Goal: Task Accomplishment & Management: Manage account settings

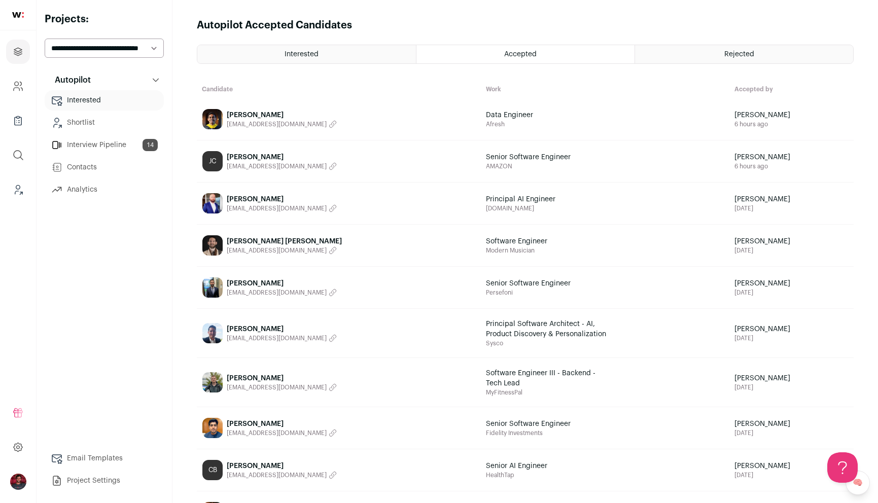
click at [120, 45] on select "**********" at bounding box center [104, 48] width 119 height 19
select select "*****"
click at [45, 39] on select "**********" at bounding box center [104, 48] width 119 height 19
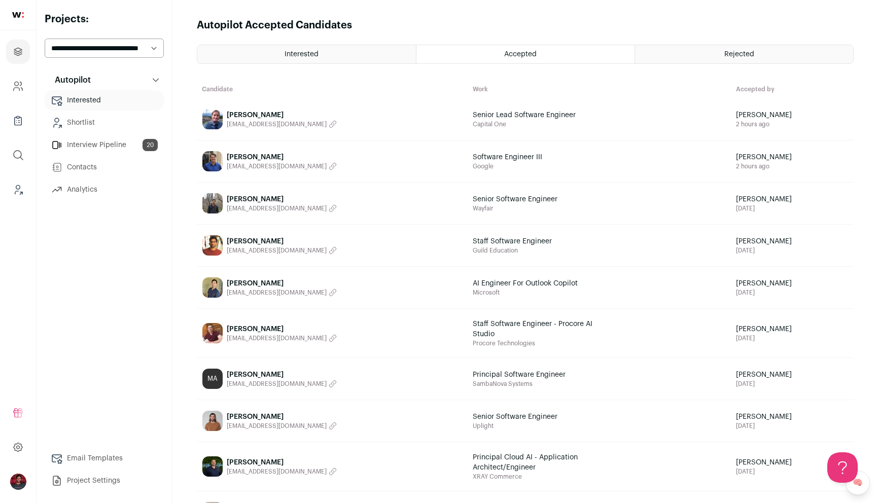
click at [102, 43] on select "**********" at bounding box center [104, 48] width 119 height 19
select select "*****"
click at [45, 39] on select "**********" at bounding box center [104, 48] width 119 height 19
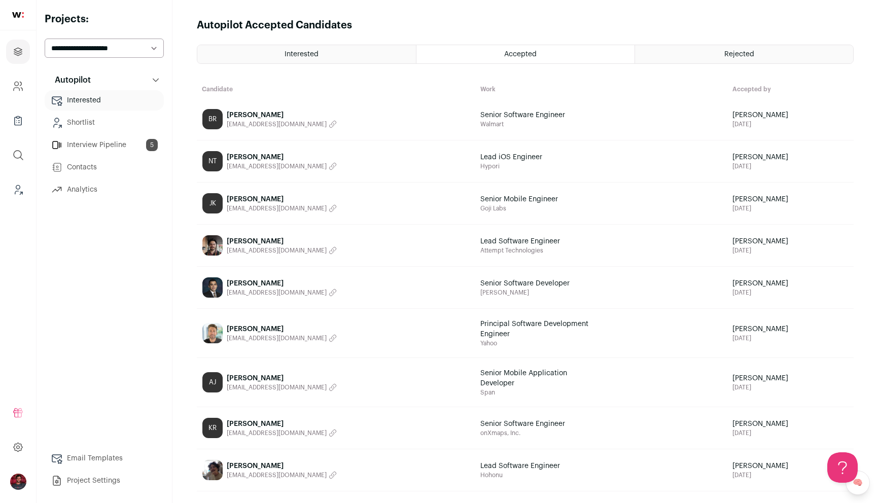
click at [335, 207] on link "JK James Kennedy jamesky0713@gmail.com" at bounding box center [335, 203] width 277 height 41
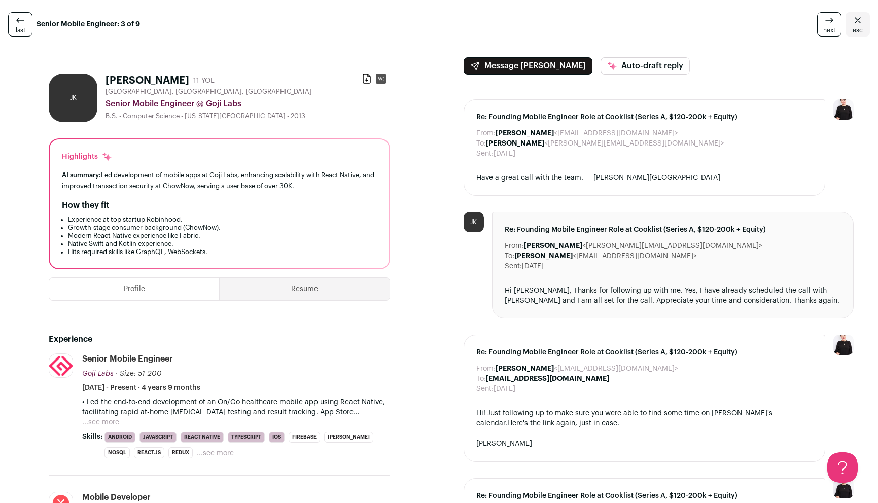
click at [19, 21] on icon at bounding box center [20, 20] width 12 height 12
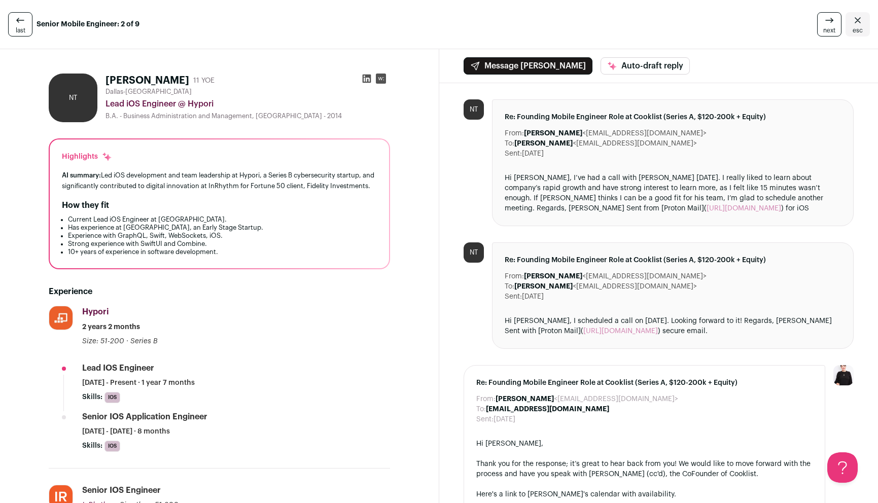
click at [855, 20] on icon "Close" at bounding box center [858, 20] width 12 height 12
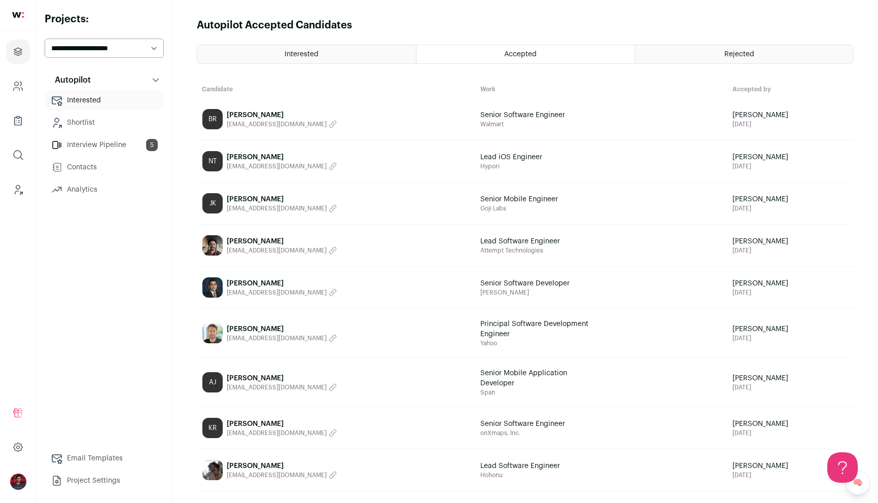
click at [103, 145] on link "Interview Pipeline 5" at bounding box center [104, 145] width 119 height 20
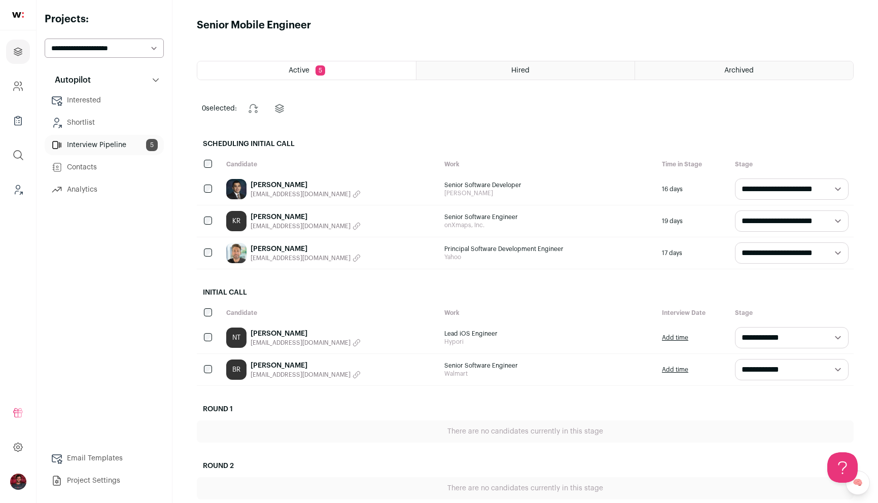
click at [296, 333] on link "Nikolai Tarasov" at bounding box center [306, 334] width 110 height 10
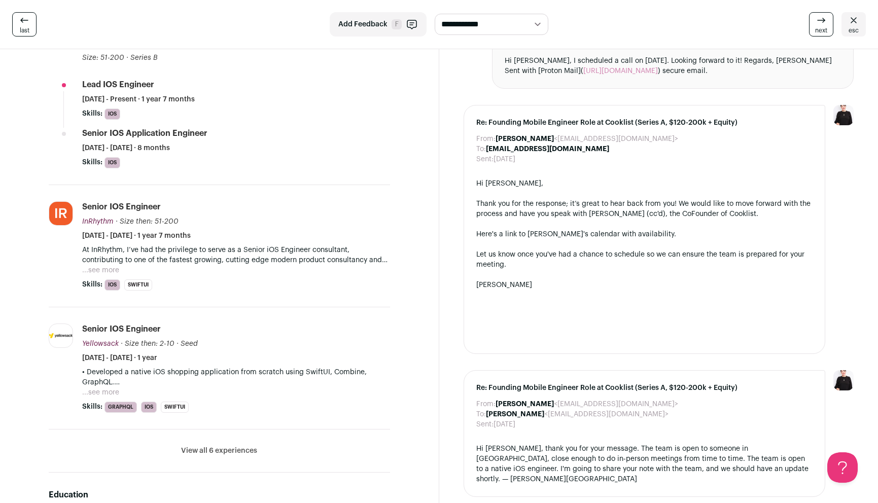
scroll to position [296, 0]
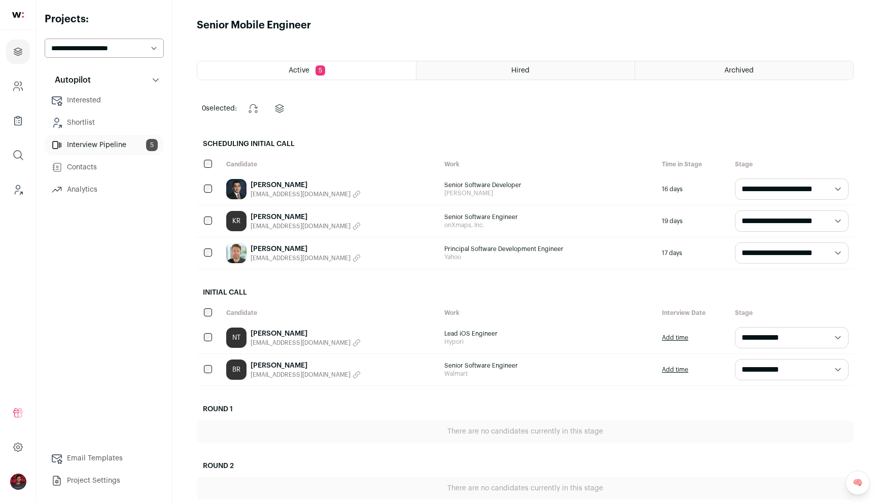
click at [274, 366] on link "Bryan Reyes" at bounding box center [306, 366] width 110 height 10
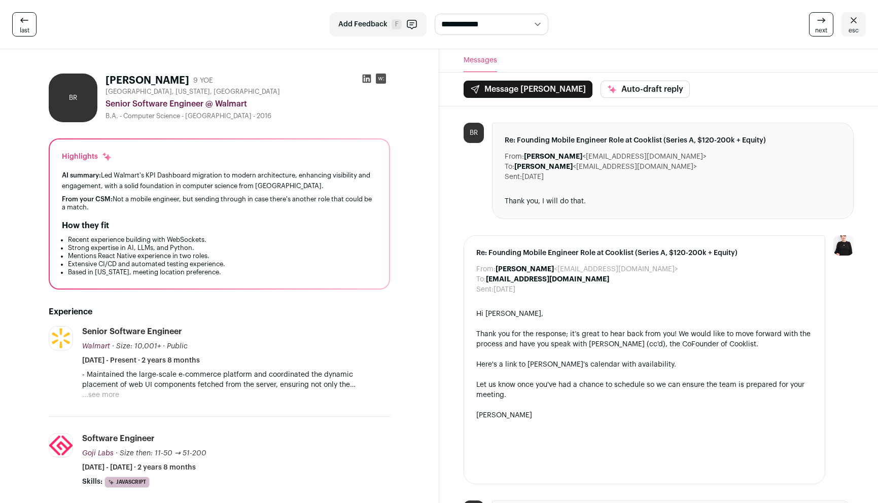
click at [26, 30] on span "last" at bounding box center [25, 30] width 10 height 8
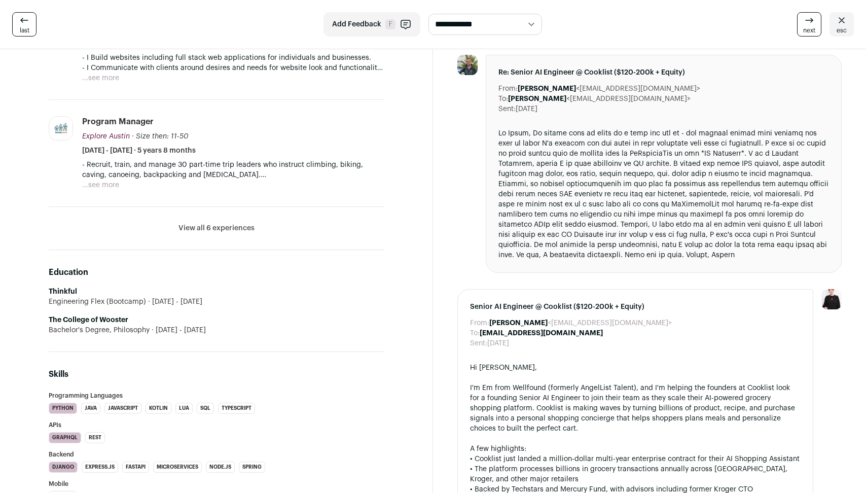
scroll to position [458, 0]
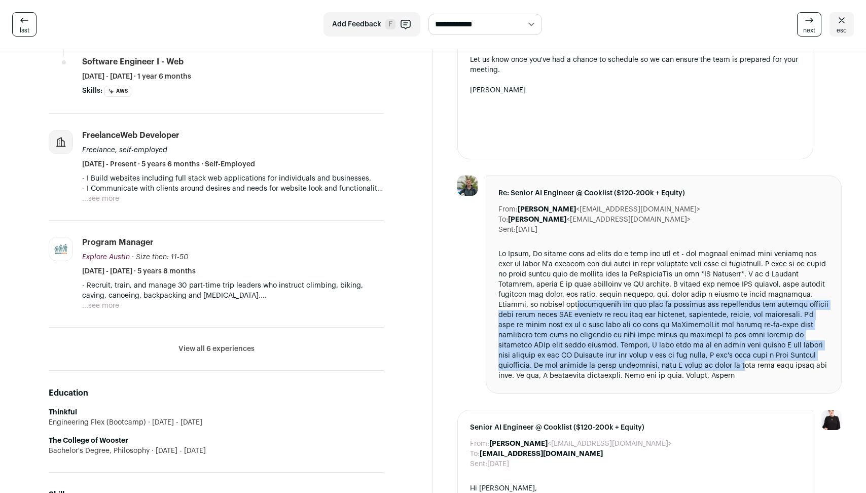
drag, startPoint x: 535, startPoint y: 279, endPoint x: 630, endPoint y: 352, distance: 119.4
click at [630, 352] on div at bounding box center [664, 315] width 331 height 132
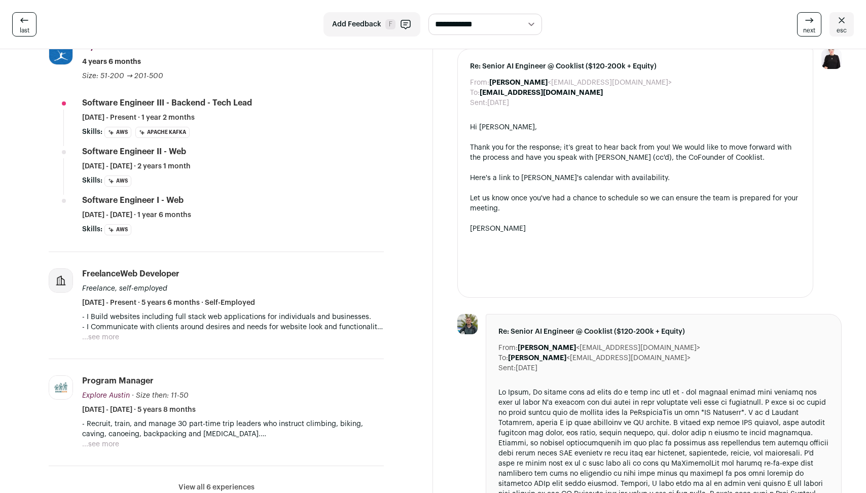
scroll to position [352, 0]
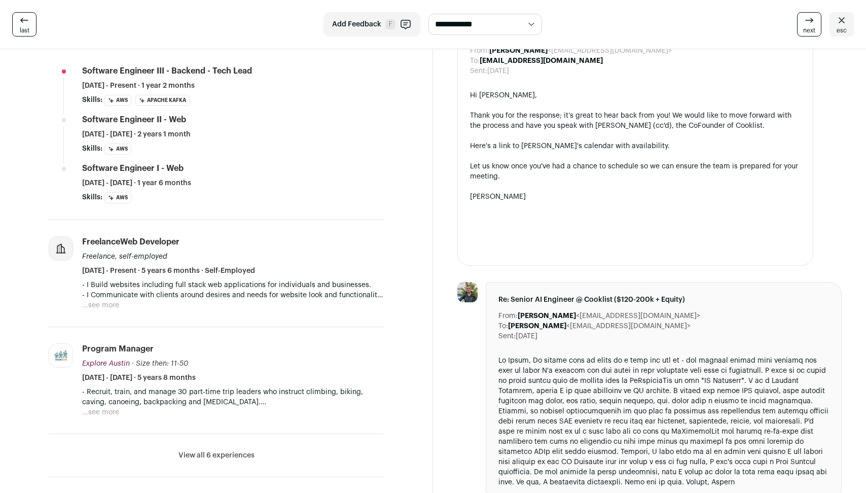
click at [225, 454] on button "View all 6 experiences" at bounding box center [217, 455] width 76 height 10
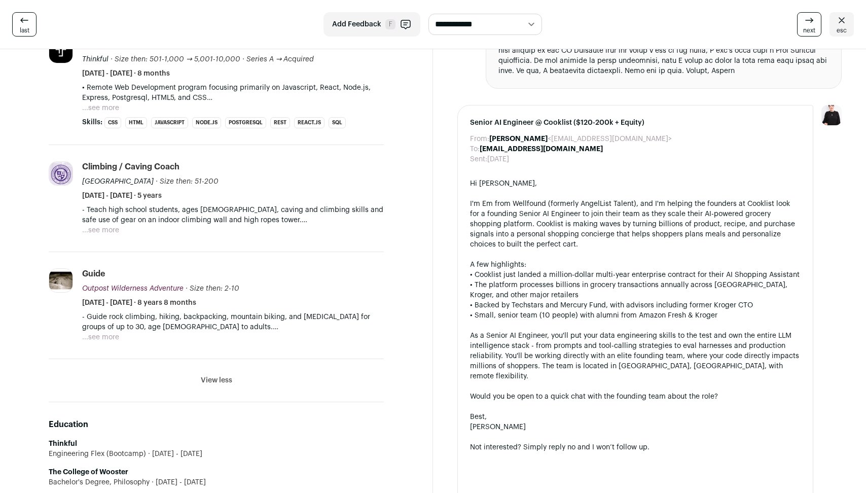
scroll to position [764, 0]
click at [104, 333] on button "...see more" at bounding box center [100, 336] width 37 height 10
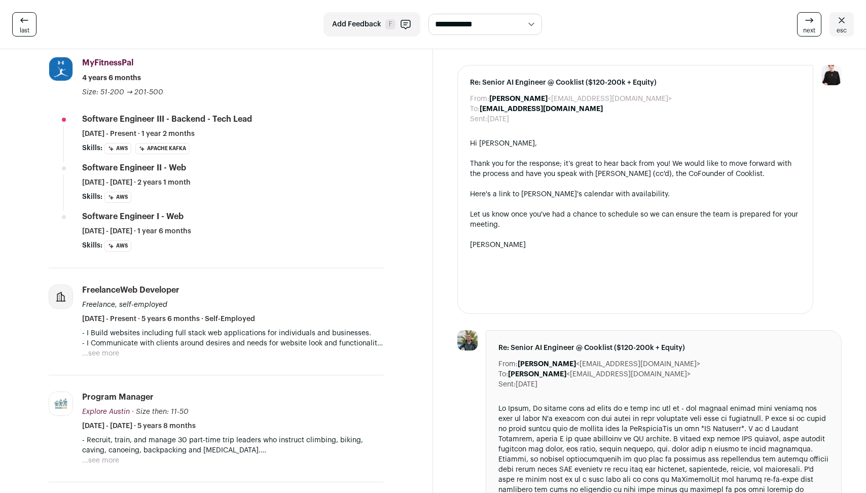
scroll to position [303, 0]
click at [115, 353] on button "...see more" at bounding box center [100, 354] width 37 height 10
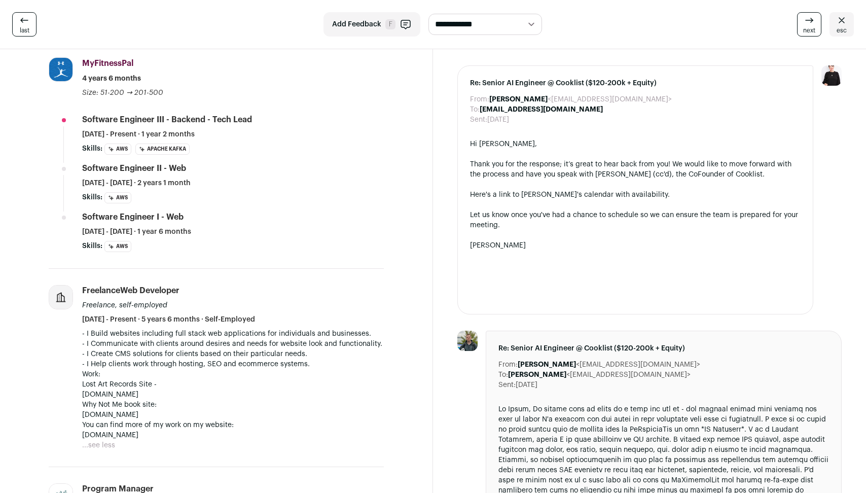
drag, startPoint x: 165, startPoint y: 394, endPoint x: 81, endPoint y: 398, distance: 84.3
click at [81, 398] on li "FreelanceWeb Developer Freelance, self-employed May 2020 - Present · 5 years 6 …" at bounding box center [216, 368] width 335 height 198
copy p "www.lostartrecords.com"
click at [329, 386] on p "Work: Lost Art Records Site - www.lostartrecords.com" at bounding box center [233, 384] width 302 height 30
drag, startPoint x: 184, startPoint y: 437, endPoint x: 81, endPoint y: 437, distance: 103.0
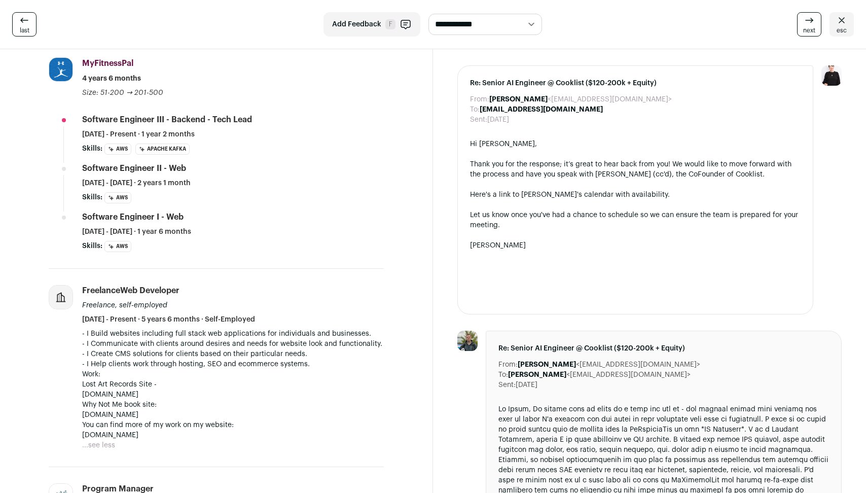
click at [81, 437] on li "FreelanceWeb Developer Freelance, self-employed May 2020 - Present · 5 years 6 …" at bounding box center [216, 368] width 335 height 198
copy p "www.keenanmcdonald.com"
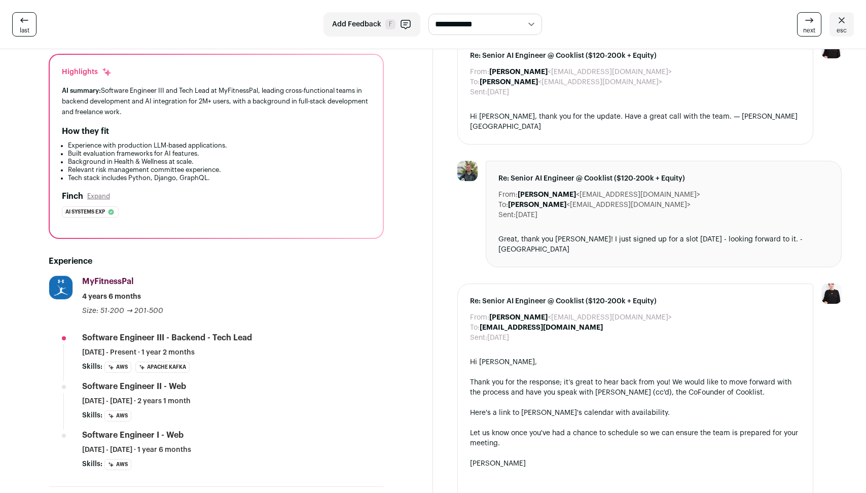
scroll to position [0, 0]
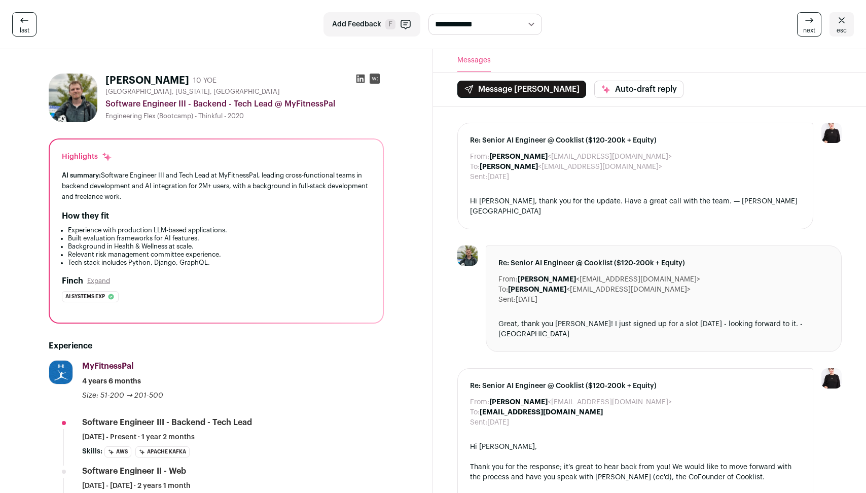
click at [836, 17] on icon at bounding box center [842, 20] width 12 height 12
